Goal: Task Accomplishment & Management: Use online tool/utility

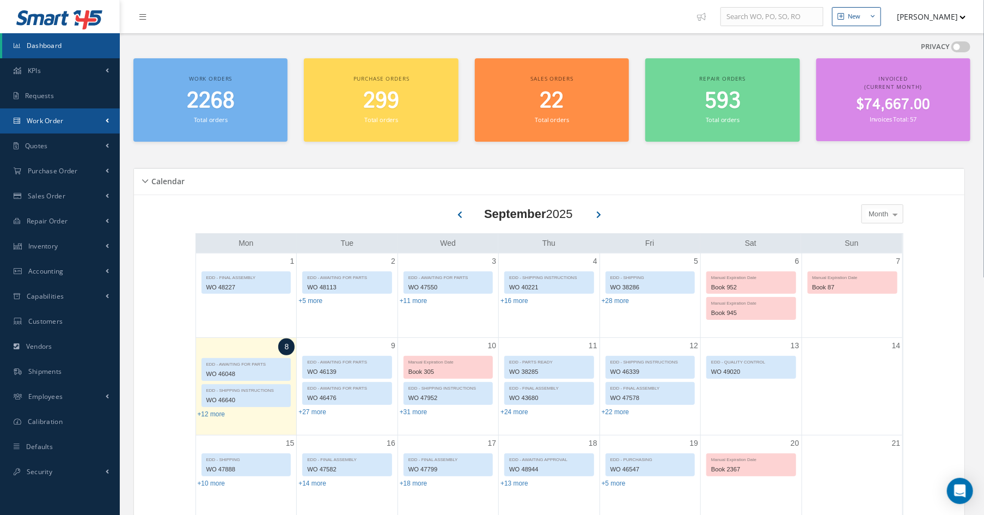
click at [48, 129] on link "Work Order" at bounding box center [60, 120] width 120 height 25
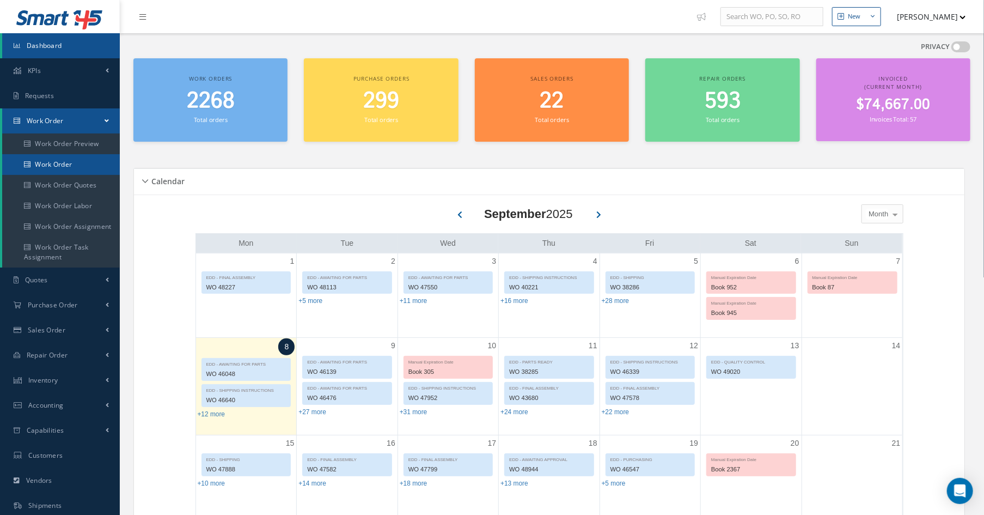
click at [62, 163] on link "Work Order" at bounding box center [61, 164] width 118 height 21
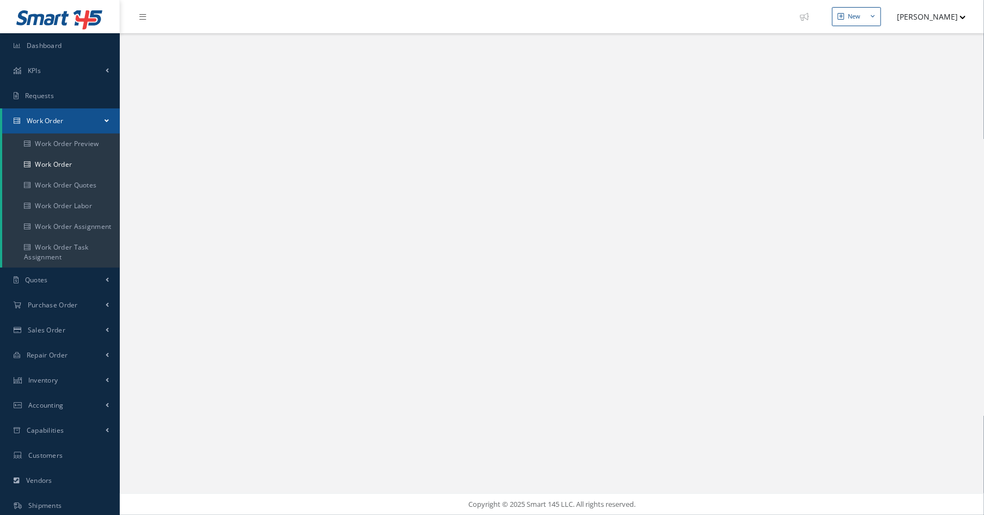
select select "25"
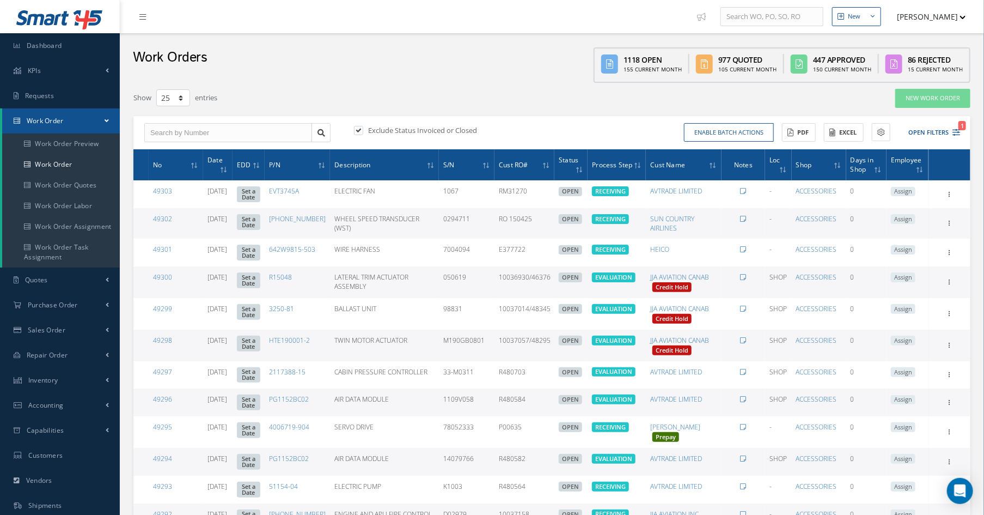
click at [340, 41] on div "Work Orders 1118 Open 155 Current Month 977 Quoted 105 Current Month 447 Approv…" at bounding box center [552, 58] width 865 height 50
click at [203, 139] on input "text" at bounding box center [228, 133] width 168 height 20
type input "s"
type input "sh"
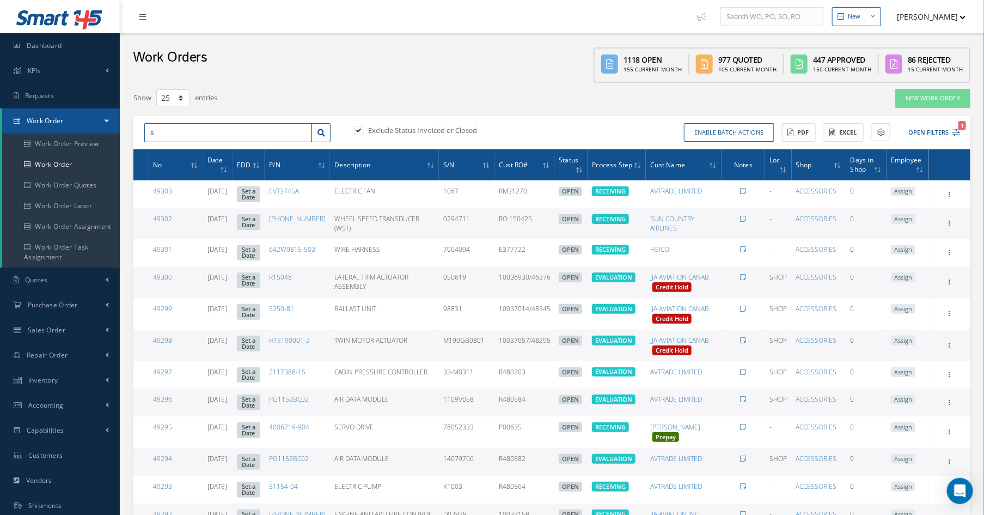
type input "sh"
type input "shi"
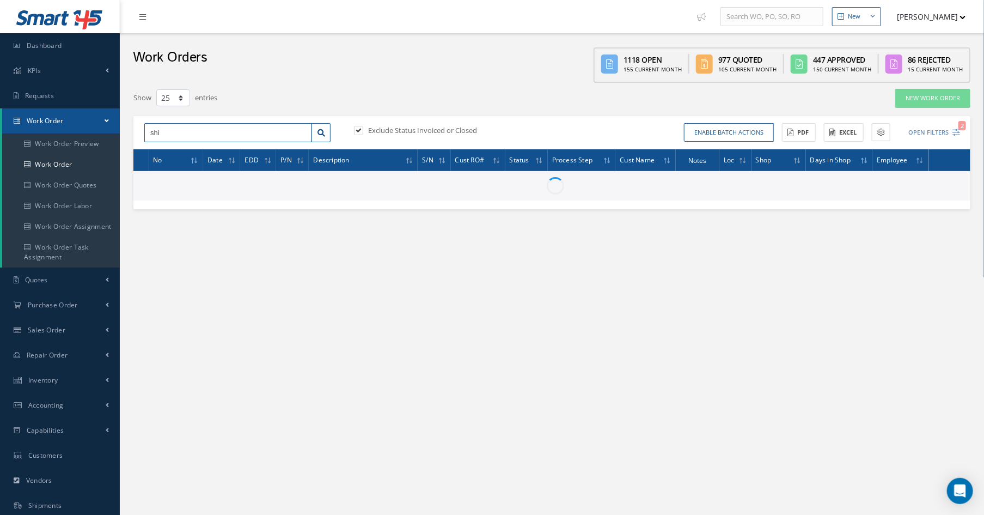
type input "shis"
type input "shish"
type input "shishi"
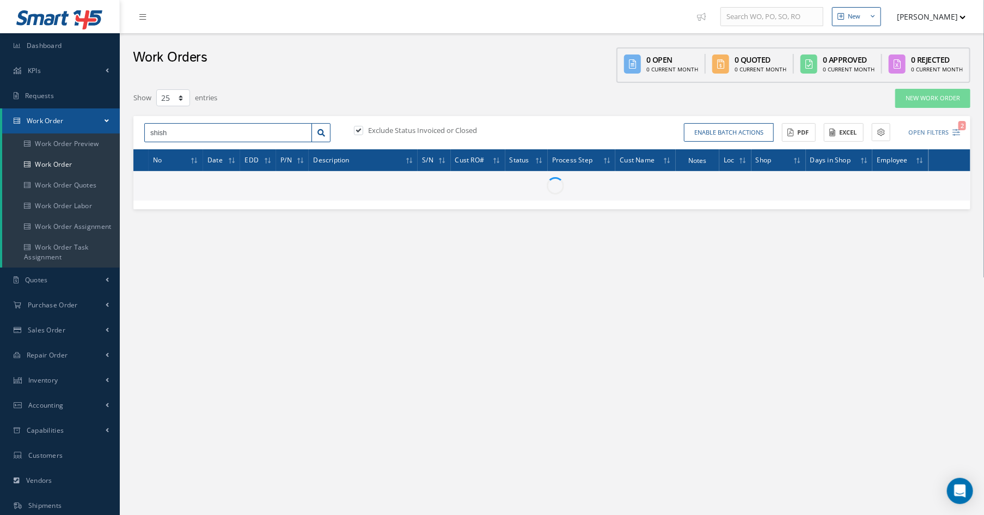
type input "shishi"
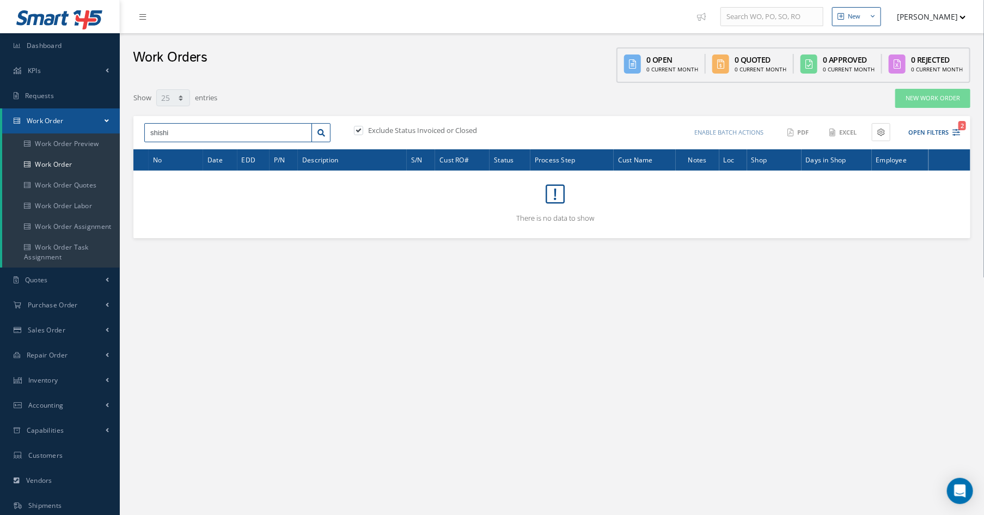
drag, startPoint x: 177, startPoint y: 133, endPoint x: 125, endPoint y: 133, distance: 51.8
click at [125, 133] on div "Show 10 25 50 100 entries New Work Order shishi No Match Found Exclude Status I…" at bounding box center [552, 163] width 854 height 150
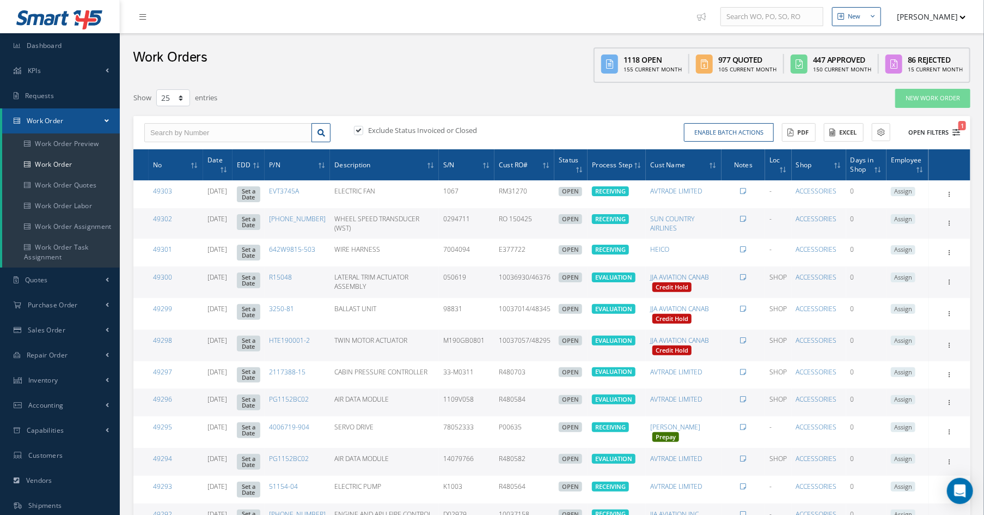
click at [959, 132] on icon "1" at bounding box center [957, 133] width 8 height 8
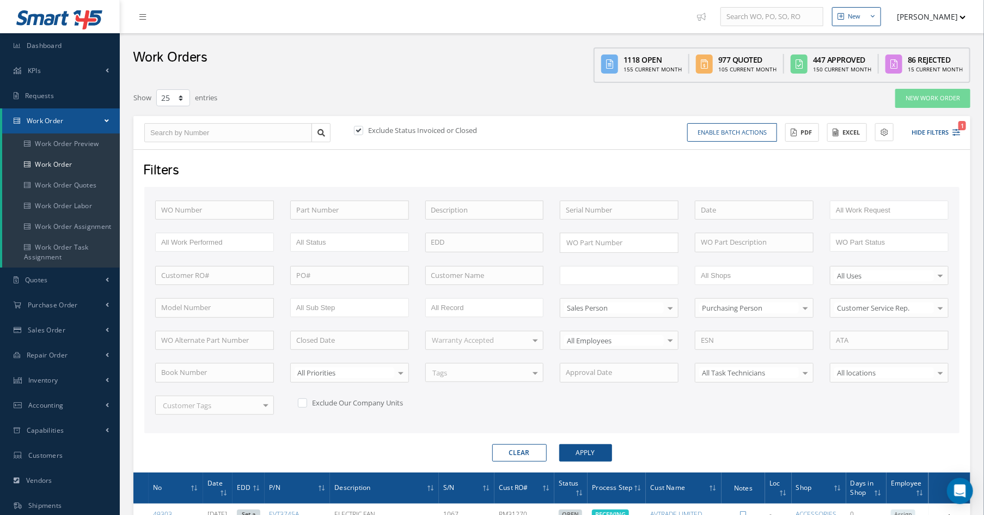
click at [586, 273] on input "text" at bounding box center [600, 276] width 69 height 14
type input "shi"
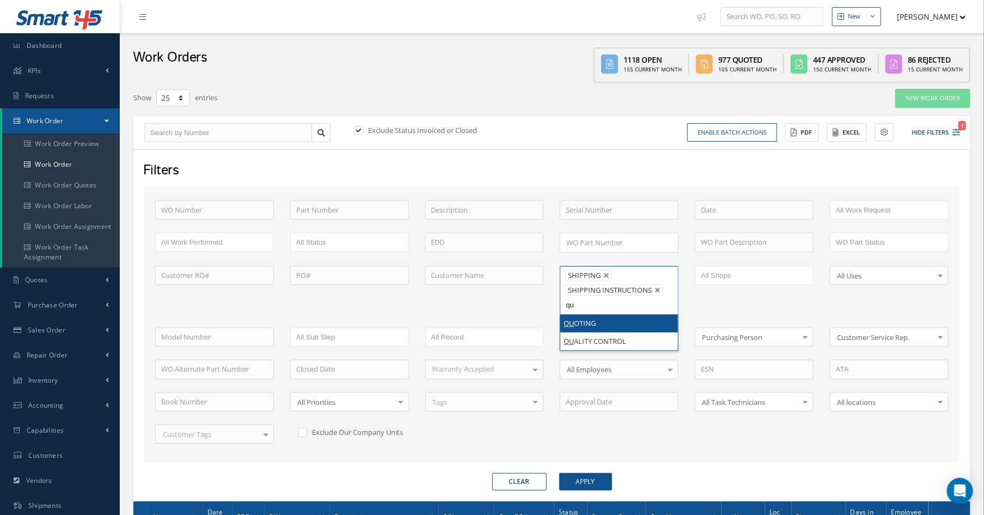
type input "qua"
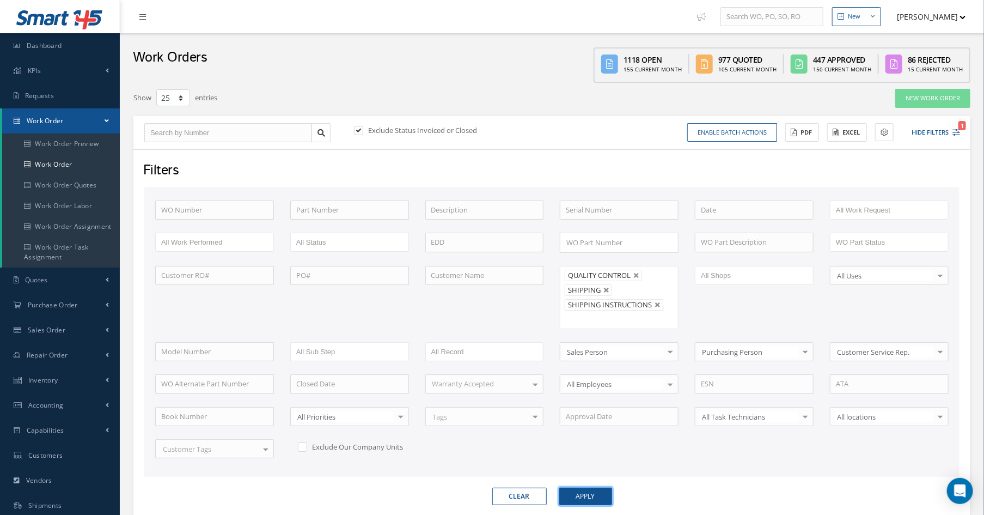
click at [591, 489] on button "Apply" at bounding box center [585, 496] width 53 height 17
click at [835, 135] on icon at bounding box center [836, 133] width 6 height 8
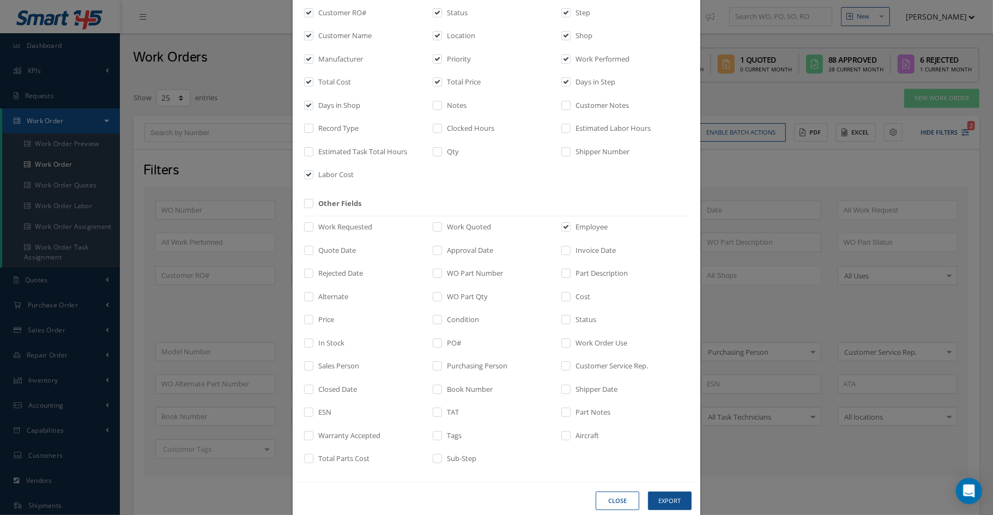
scroll to position [138, 0]
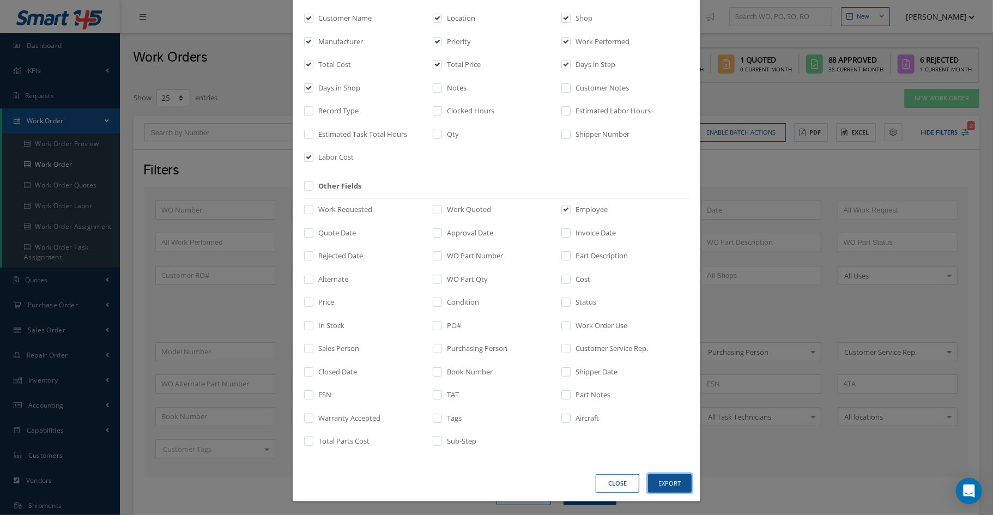
drag, startPoint x: 656, startPoint y: 481, endPoint x: 666, endPoint y: 167, distance: 313.9
click at [673, 196] on div "Select fields for export Default Fields WO Number Date Estimated Delivery Date …" at bounding box center [496, 189] width 409 height 624
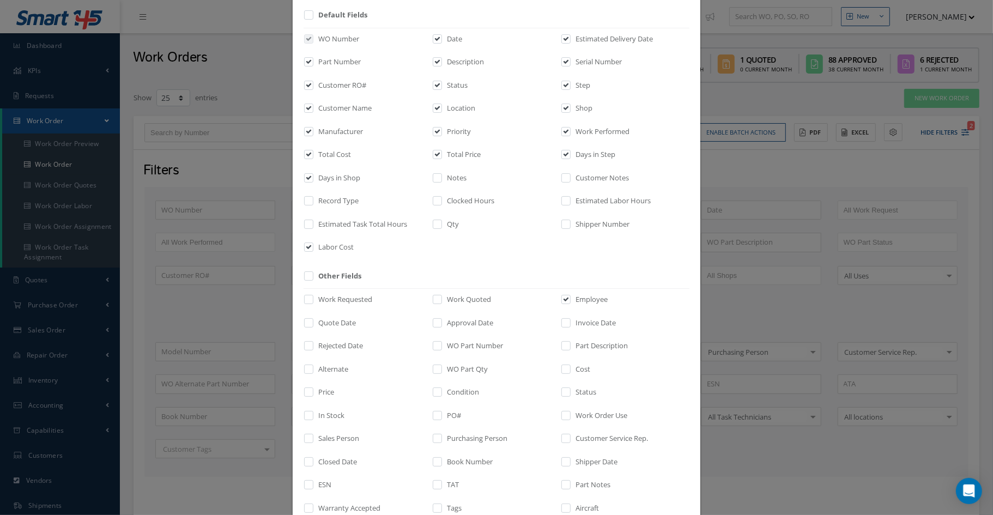
scroll to position [0, 0]
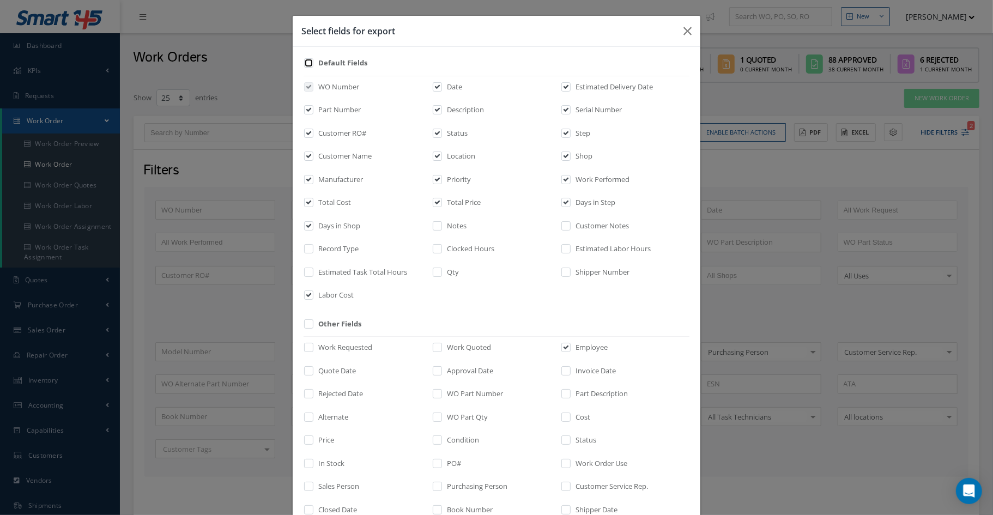
click at [308, 64] on input "checkbox" at bounding box center [309, 66] width 7 height 13
checkbox input "true"
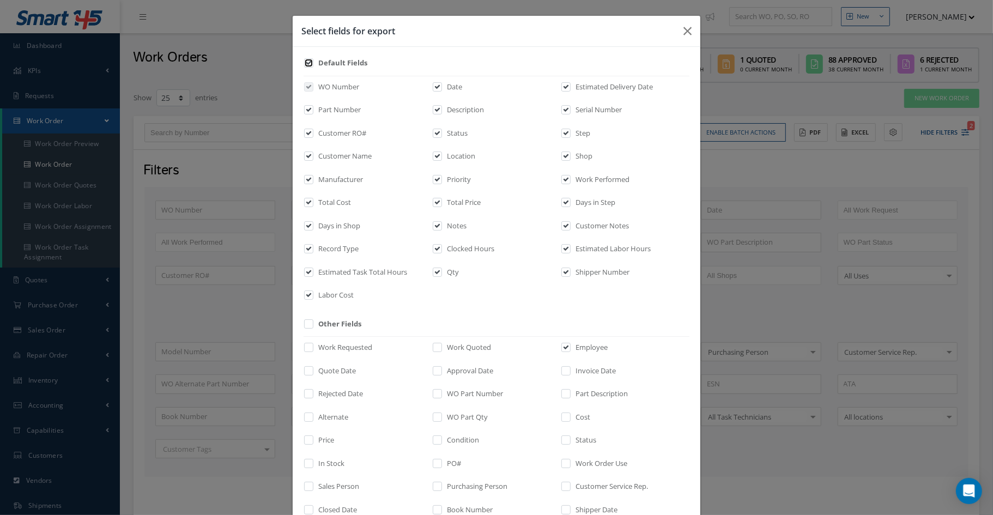
checkbox input "true"
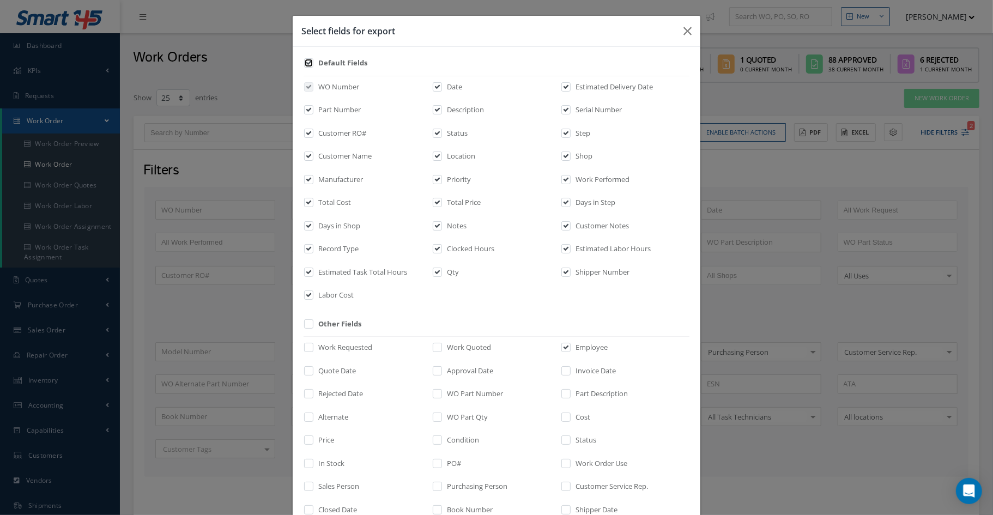
click at [308, 64] on input "checkbox" at bounding box center [309, 66] width 7 height 13
checkbox input "false"
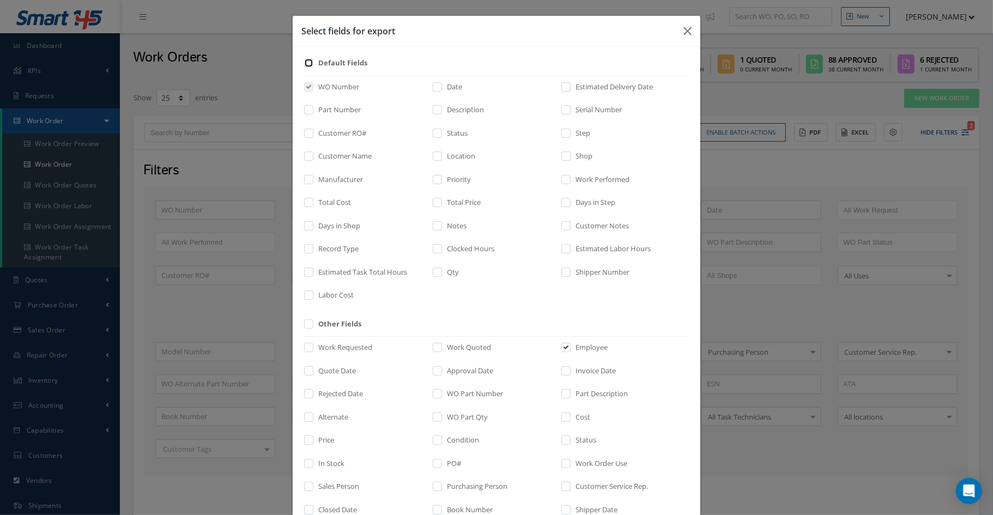
checkbox input "false"
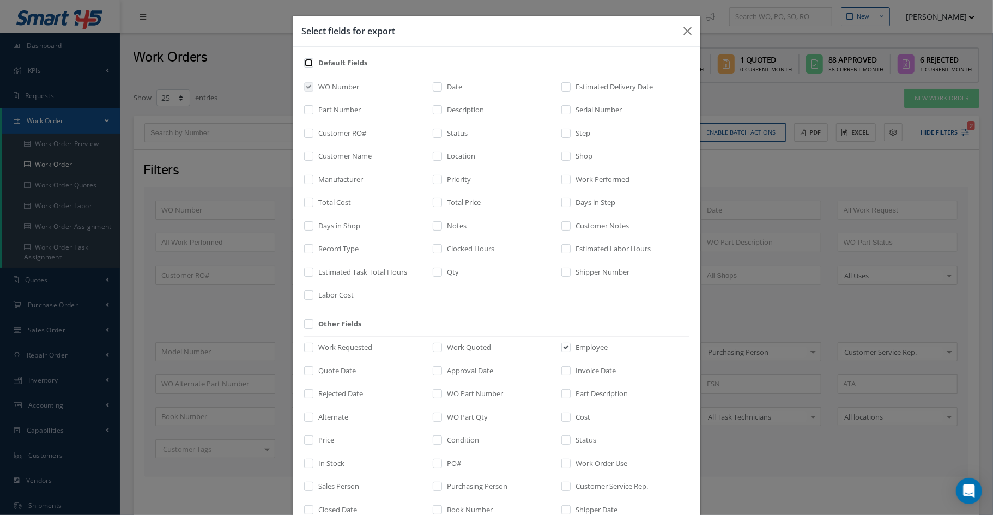
checkbox input "false"
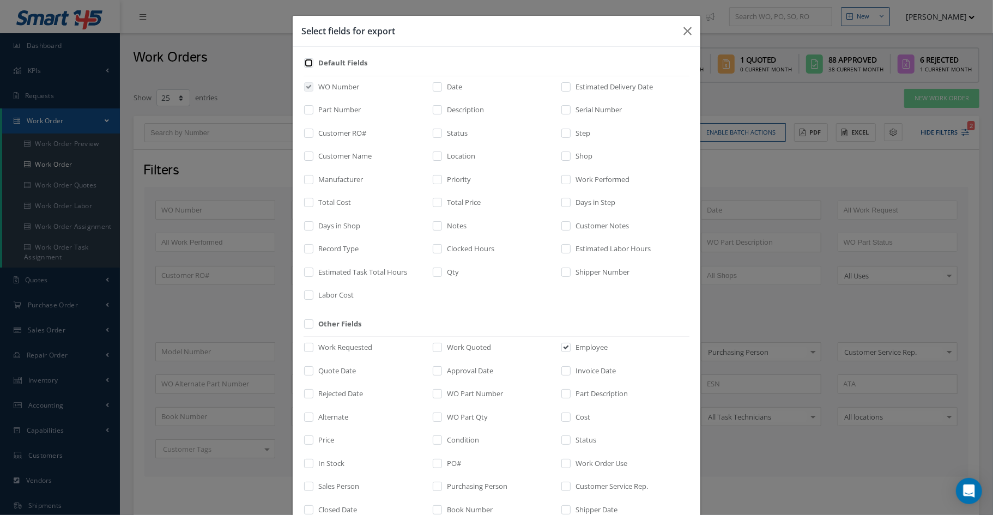
checkbox input "false"
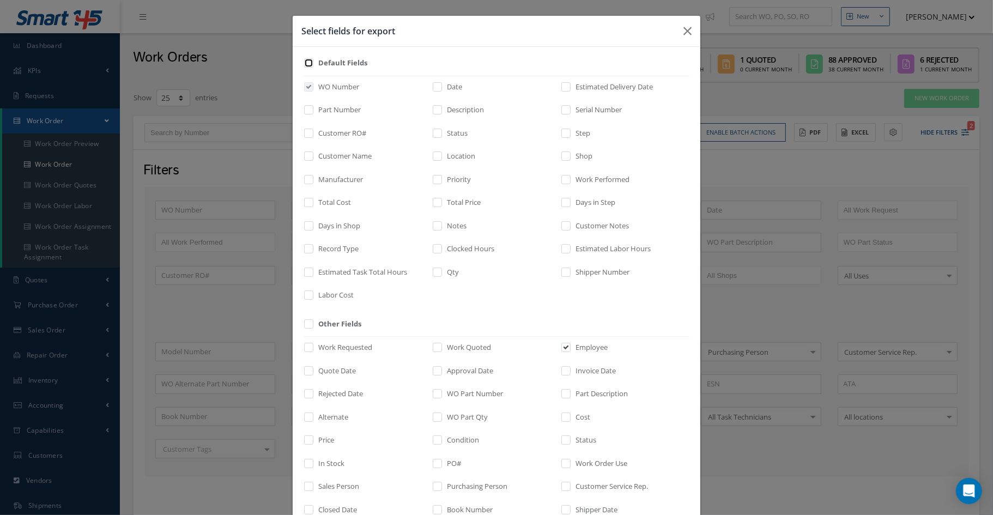
checkbox input "false"
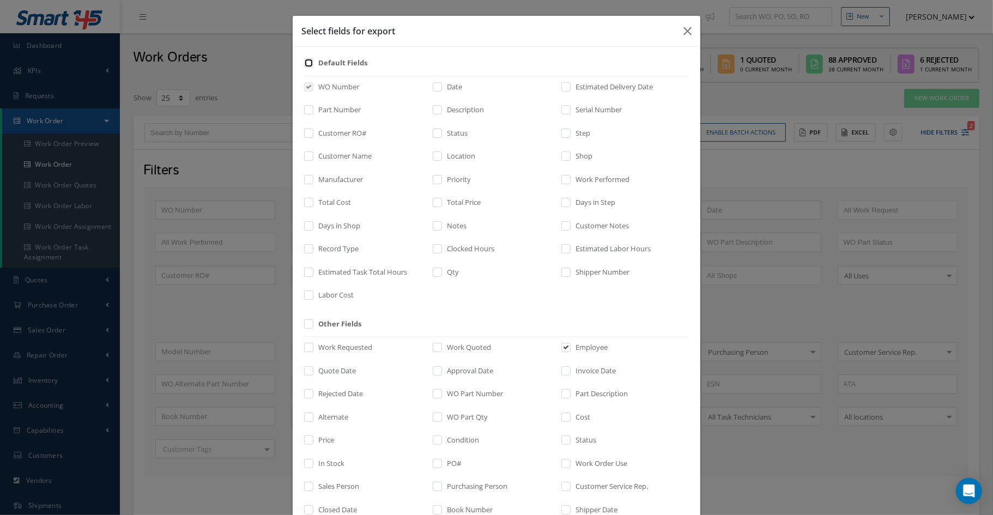
checkbox input "false"
click at [307, 155] on input "checkbox" at bounding box center [309, 160] width 7 height 13
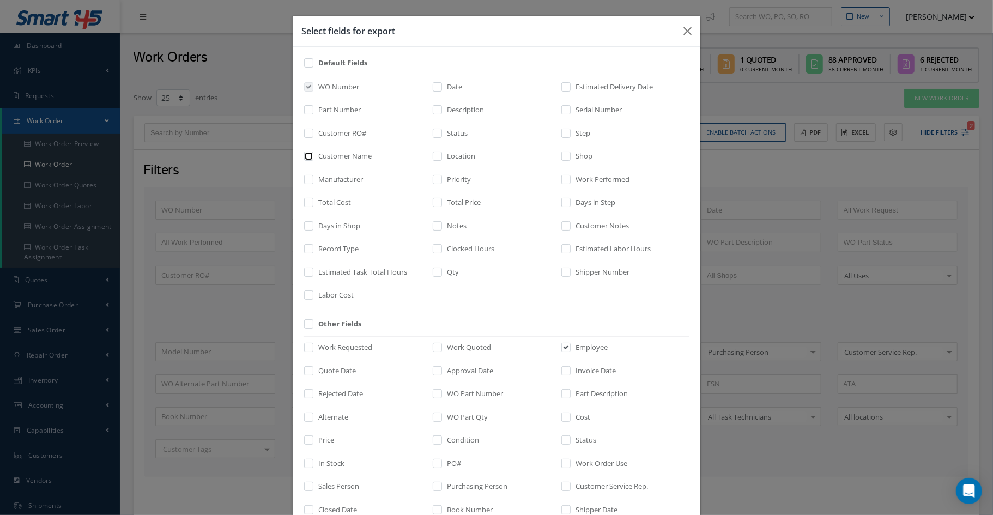
checkbox input "true"
click at [441, 203] on label at bounding box center [442, 204] width 3 height 15
click at [438, 203] on input "checkbox" at bounding box center [437, 206] width 7 height 13
checkbox input "true"
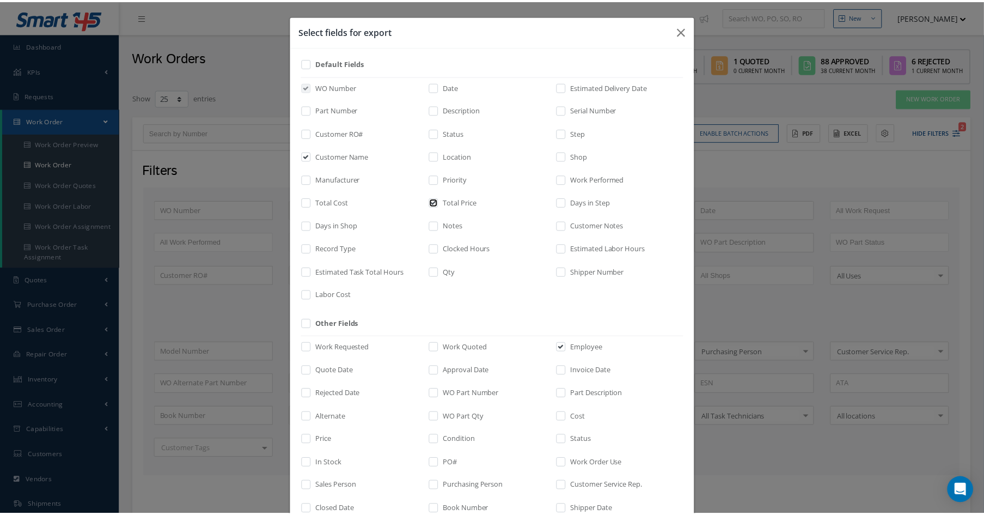
scroll to position [138, 0]
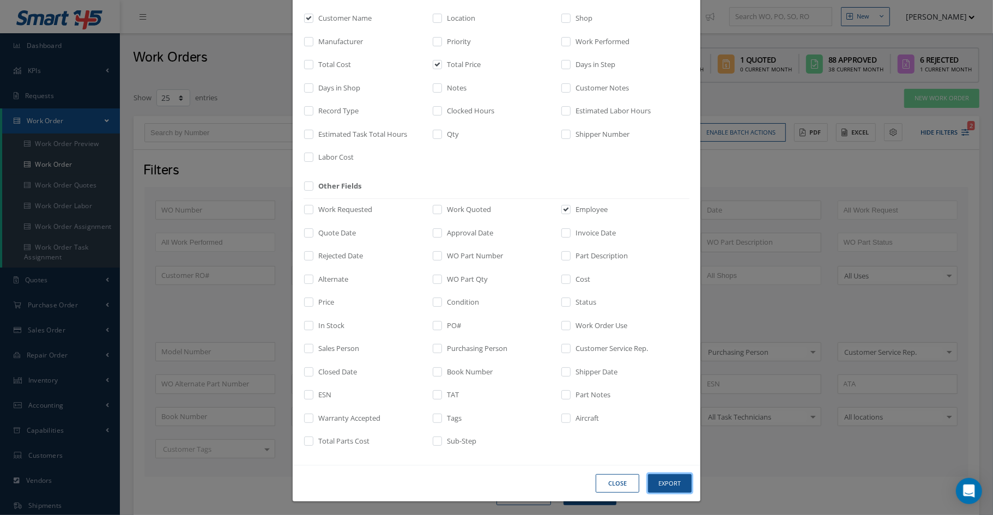
click at [656, 478] on button "Export" at bounding box center [670, 483] width 44 height 19
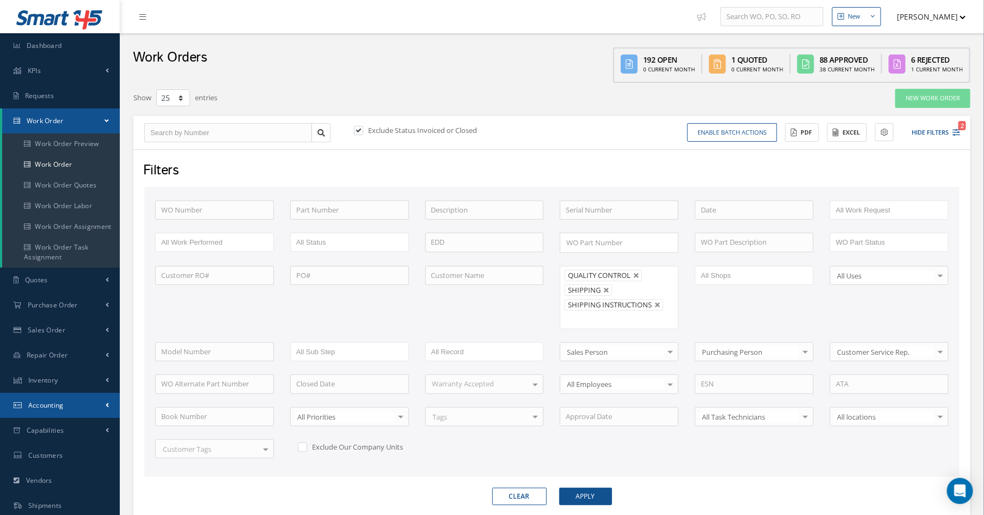
click at [68, 410] on link "Accounting" at bounding box center [60, 405] width 120 height 25
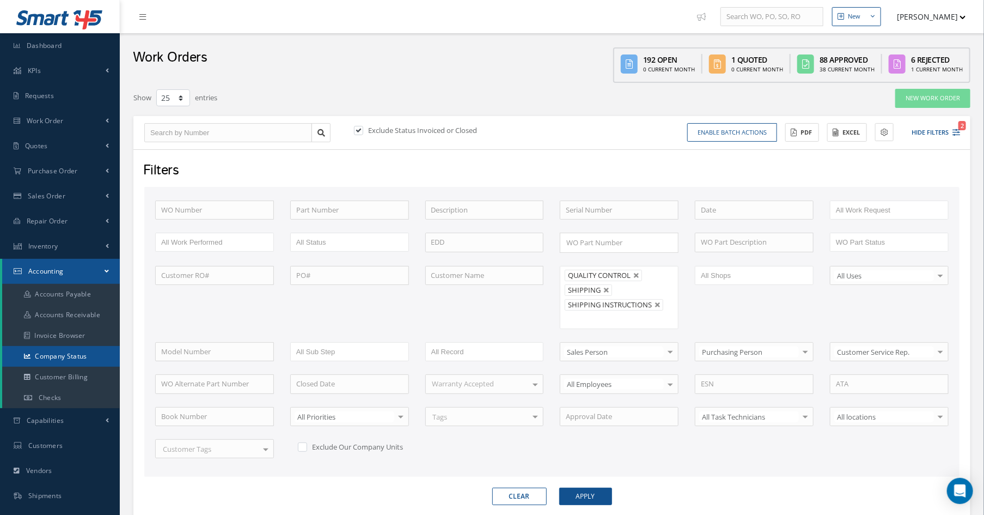
click at [63, 362] on link "Company Status" at bounding box center [61, 356] width 118 height 21
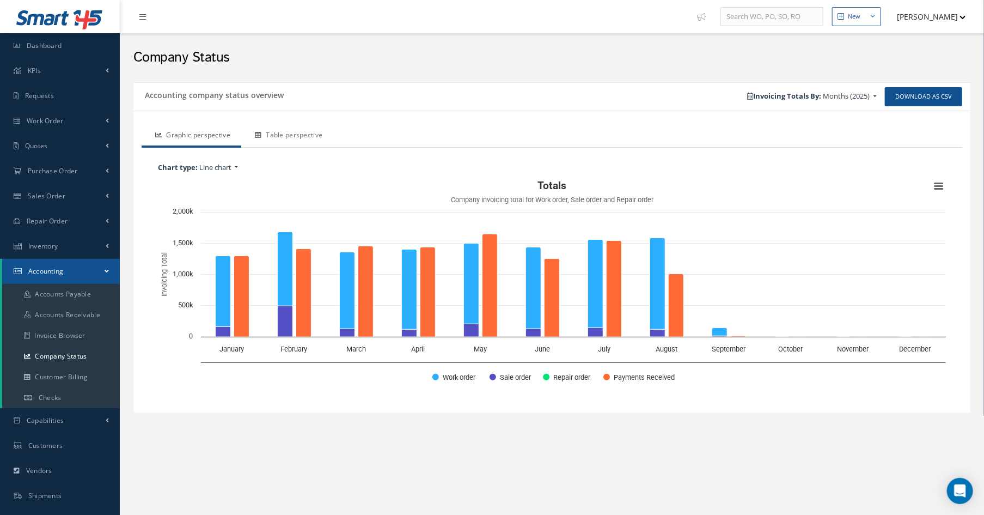
click at [281, 138] on link "Table perspective" at bounding box center [287, 136] width 92 height 23
